Goal: Navigation & Orientation: Find specific page/section

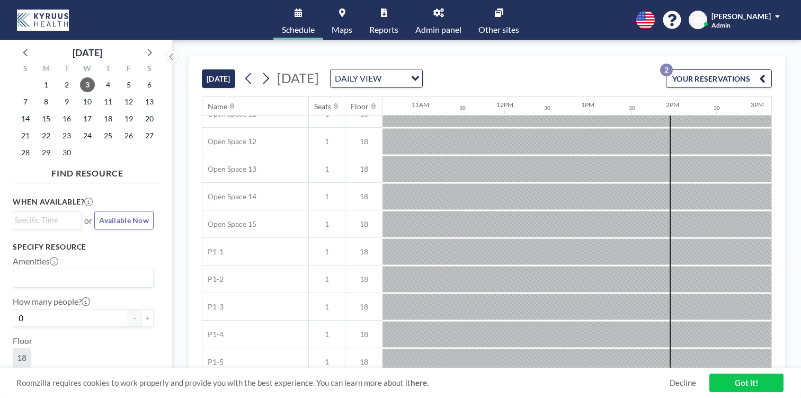
scroll to position [354, 896]
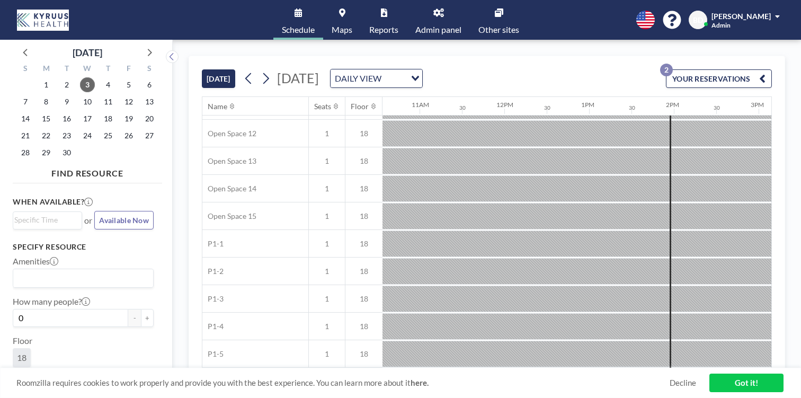
click at [487, 26] on span "Other sites" at bounding box center [499, 29] width 41 height 8
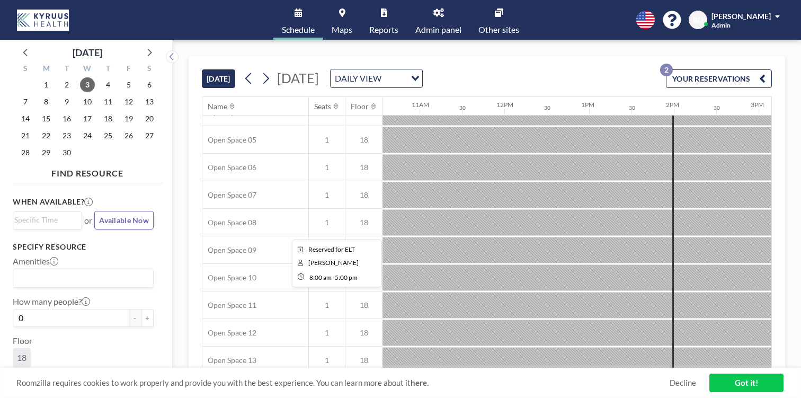
scroll to position [0, 896]
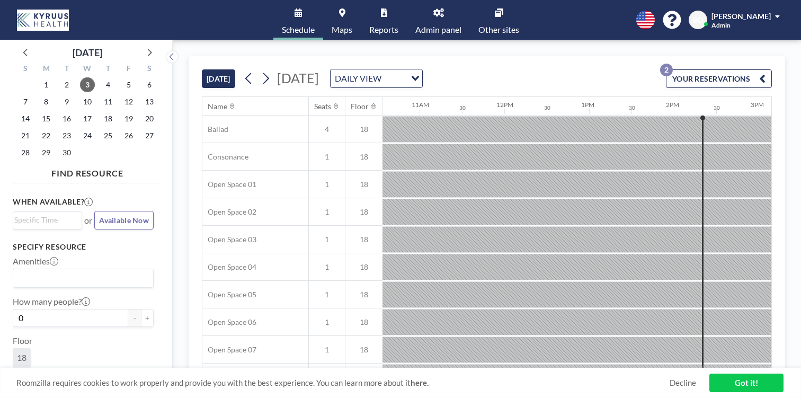
click at [485, 17] on link "Other sites" at bounding box center [499, 20] width 58 height 40
